Goal: Entertainment & Leisure: Consume media (video, audio)

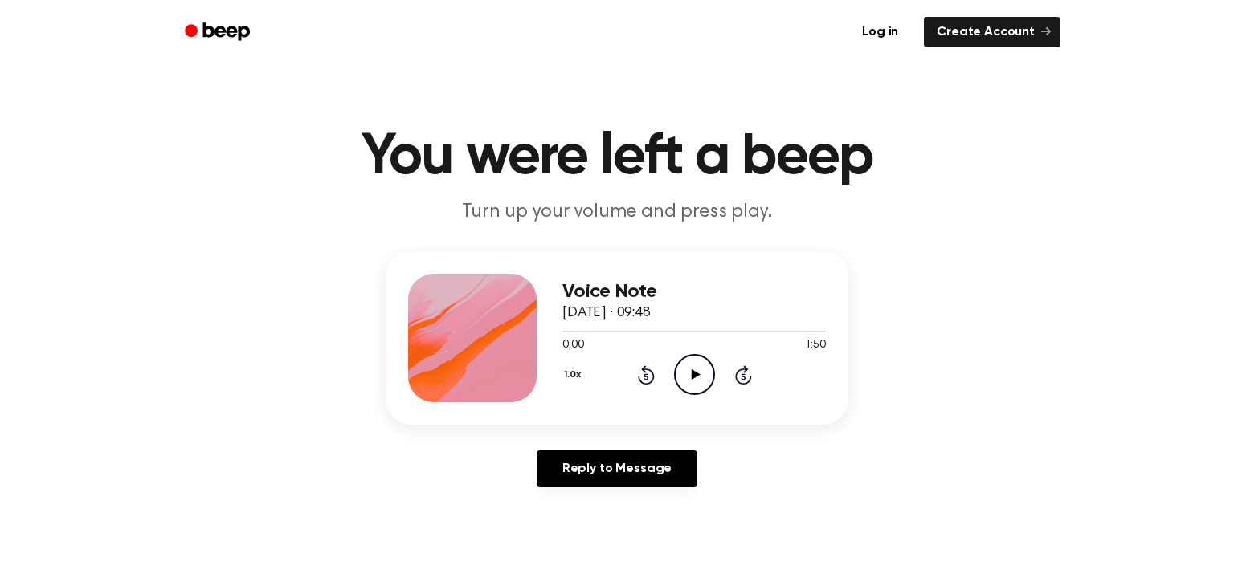
click at [708, 371] on icon "Play Audio" at bounding box center [694, 374] width 41 height 41
click at [700, 373] on icon "Play Audio" at bounding box center [694, 374] width 41 height 41
click at [696, 372] on icon "Play Audio" at bounding box center [694, 374] width 41 height 41
click at [691, 379] on icon at bounding box center [695, 374] width 9 height 10
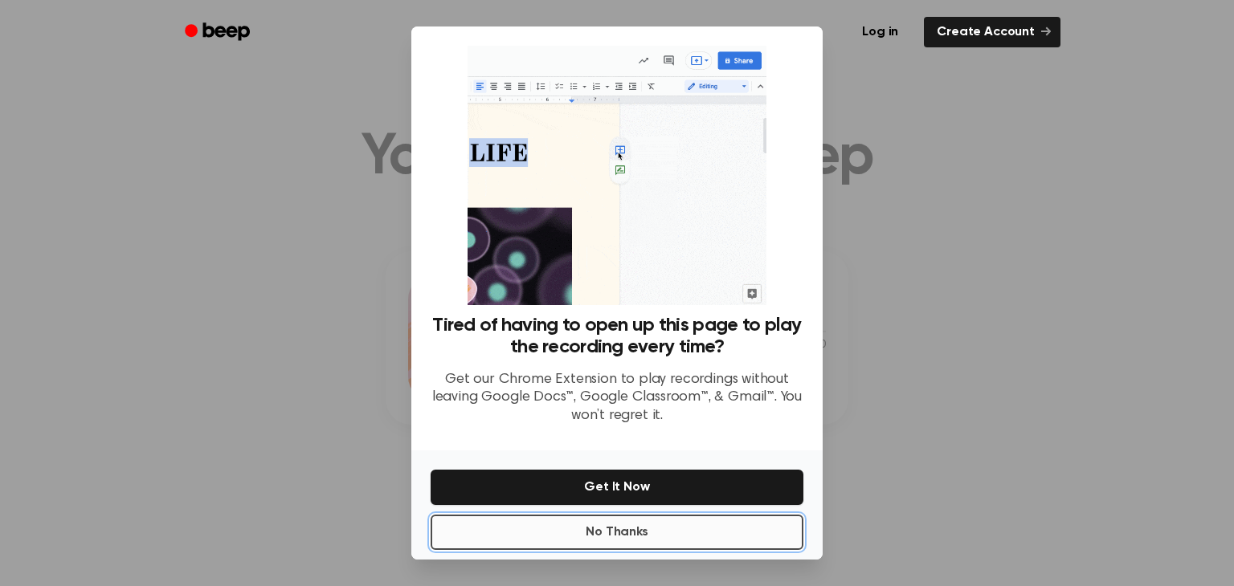
click at [640, 539] on button "No Thanks" at bounding box center [617, 532] width 373 height 35
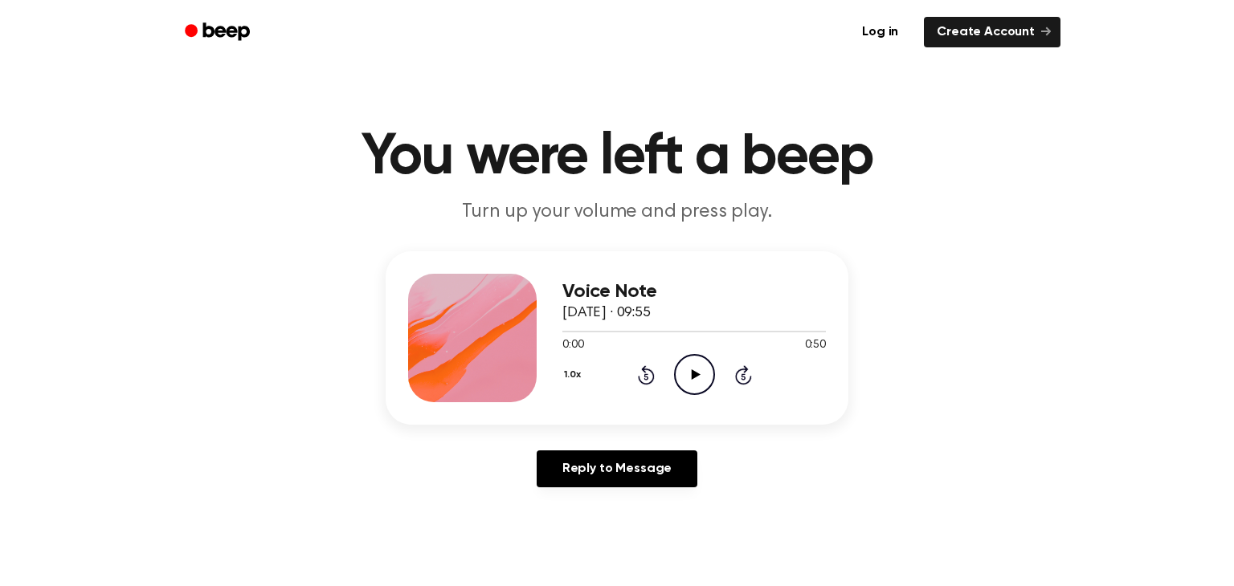
click at [701, 377] on icon "Play Audio" at bounding box center [694, 374] width 41 height 41
click at [698, 377] on icon "Play Audio" at bounding box center [694, 374] width 41 height 41
click at [698, 373] on icon "Play Audio" at bounding box center [694, 374] width 41 height 41
click at [698, 378] on icon "Play Audio" at bounding box center [694, 374] width 41 height 41
click at [699, 375] on icon "Play Audio" at bounding box center [694, 374] width 41 height 41
